Goal: Browse casually

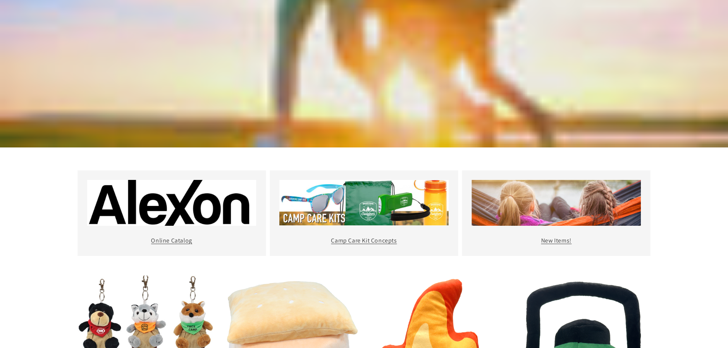
scroll to position [229, 0]
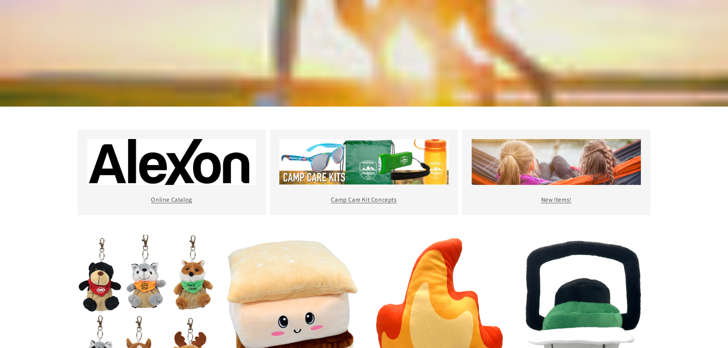
click at [180, 164] on img at bounding box center [171, 162] width 169 height 46
click at [172, 201] on link "Online Catalog" at bounding box center [171, 200] width 41 height 8
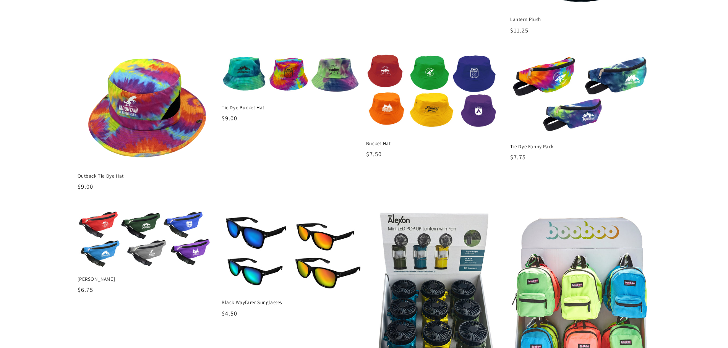
scroll to position [917, 0]
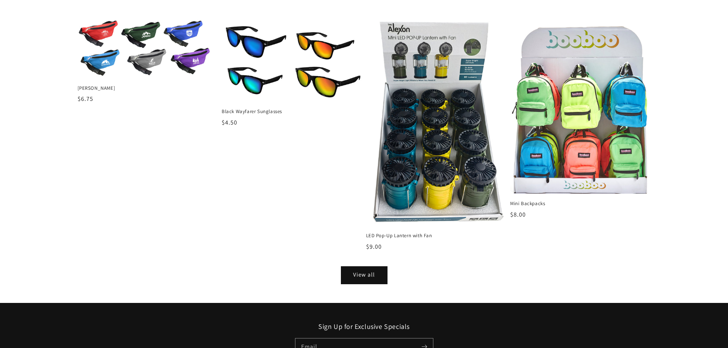
click at [356, 268] on li "Black Wayfarer Sunglasses Black Wayfarer Sunglasses Regular price $4.50 Regular…" at bounding box center [290, 144] width 144 height 251
click at [356, 272] on link "View all" at bounding box center [364, 275] width 46 height 17
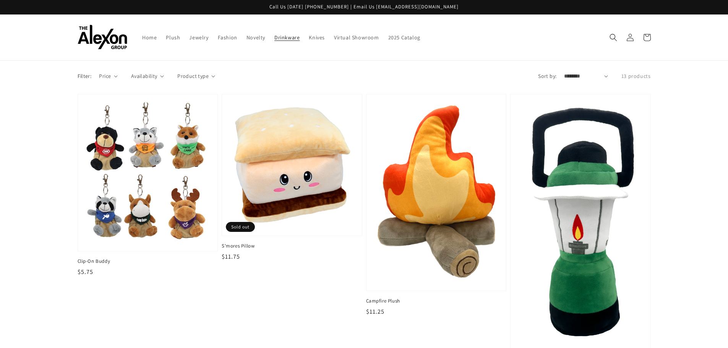
click at [292, 34] on span "Drinkware" at bounding box center [286, 37] width 25 height 7
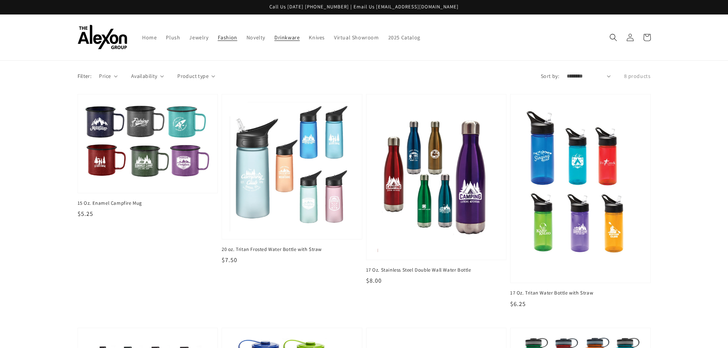
click at [233, 36] on span "Fashion" at bounding box center [227, 37] width 19 height 7
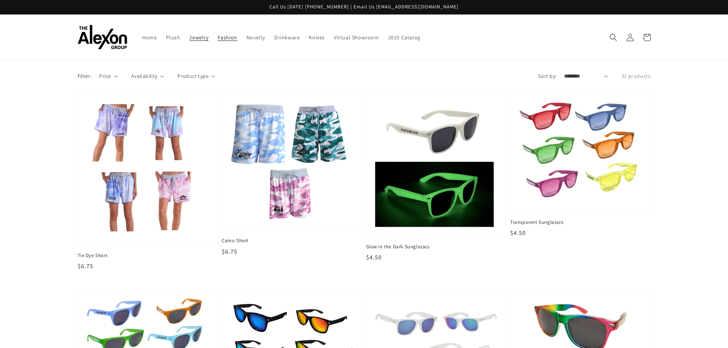
click at [206, 43] on link "Jewelry" at bounding box center [199, 37] width 28 height 16
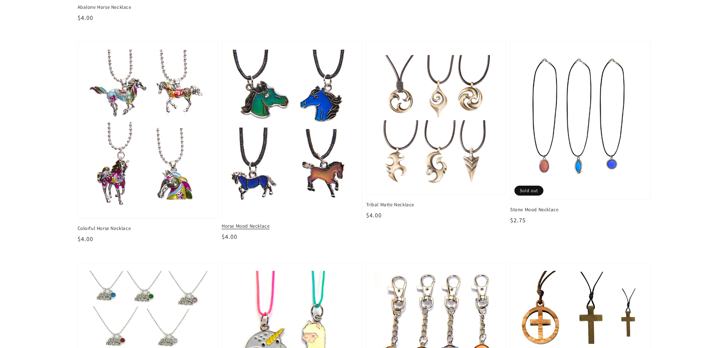
scroll to position [497, 0]
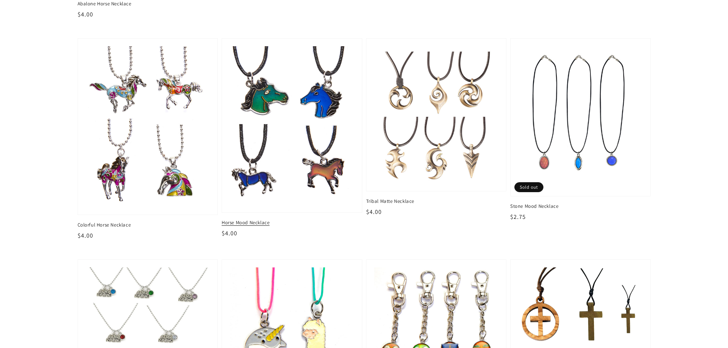
click at [310, 98] on img at bounding box center [292, 125] width 128 height 163
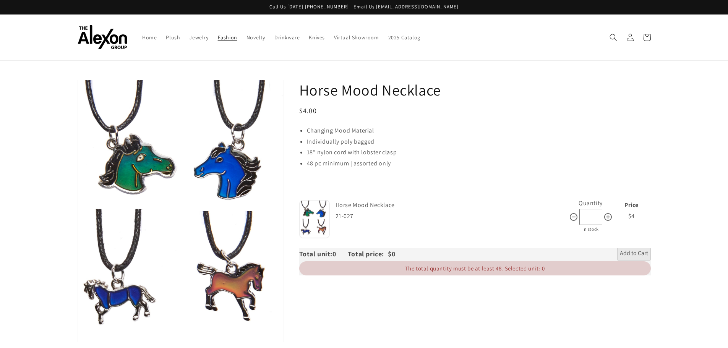
click at [219, 39] on span "Fashion" at bounding box center [227, 37] width 19 height 7
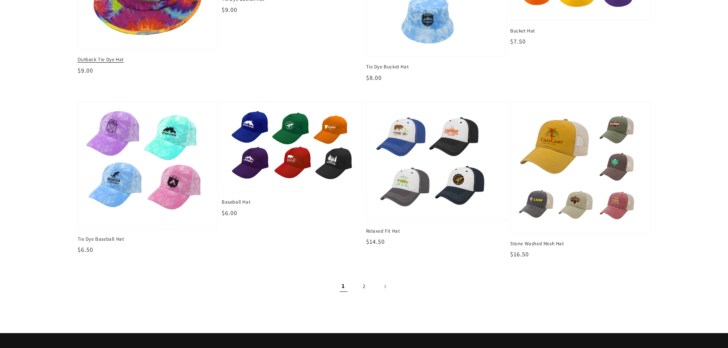
scroll to position [1032, 0]
